Goal: Information Seeking & Learning: Learn about a topic

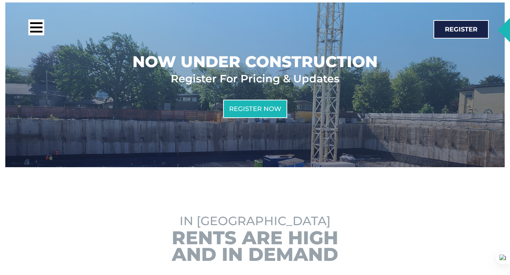
scroll to position [436, 0]
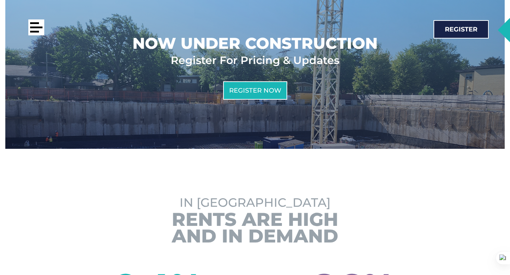
click at [34, 27] on div at bounding box center [36, 28] width 12 height 2
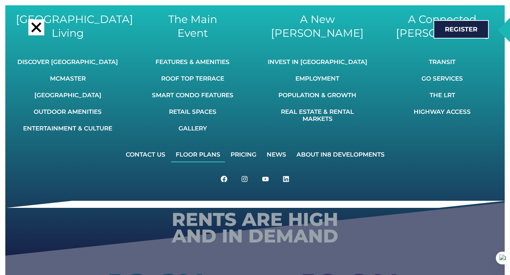
click at [186, 159] on link "Floor Plans" at bounding box center [198, 155] width 54 height 16
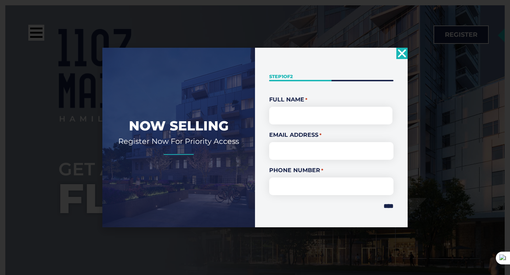
click at [402, 55] on icon "Close" at bounding box center [401, 53] width 11 height 11
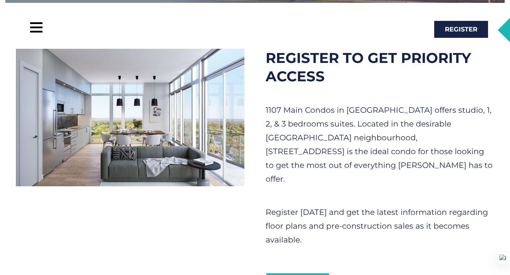
scroll to position [288, 0]
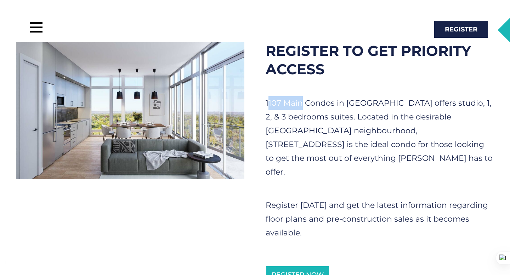
drag, startPoint x: 268, startPoint y: 102, endPoint x: 301, endPoint y: 102, distance: 32.6
type textarea "********"
click at [301, 102] on p "1107 Main Condos in [GEOGRAPHIC_DATA] offers studio, 1, 2, & 3 bedrooms suites.…" at bounding box center [380, 137] width 228 height 83
drag, startPoint x: 333, startPoint y: 102, endPoint x: 264, endPoint y: 99, distance: 69.5
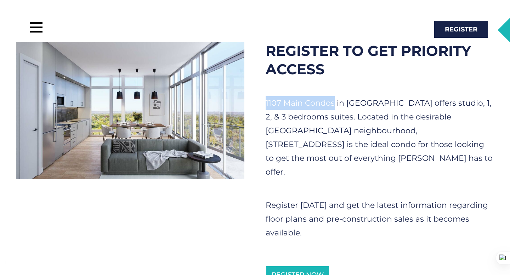
click at [264, 99] on div "Register To Get Priority Access 1107 Main Condos in [GEOGRAPHIC_DATA] offers st…" at bounding box center [380, 163] width 250 height 264
copy p "1107 Main Condos"
